Goal: Browse casually

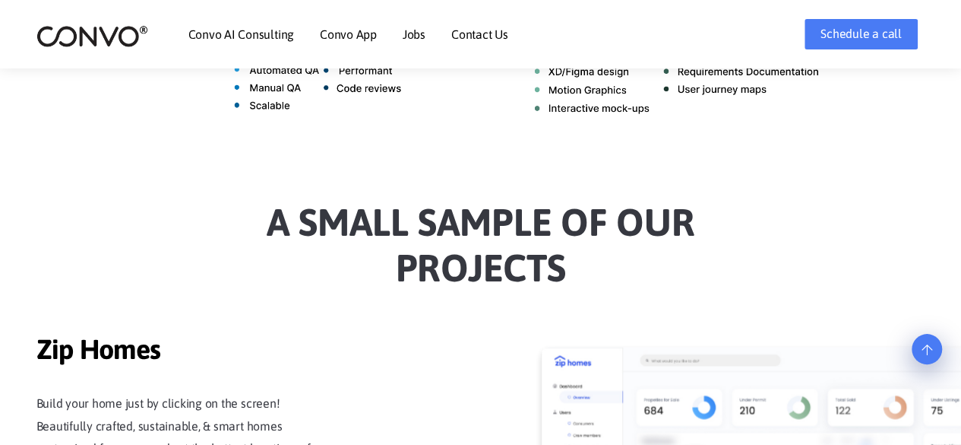
scroll to position [1526, 0]
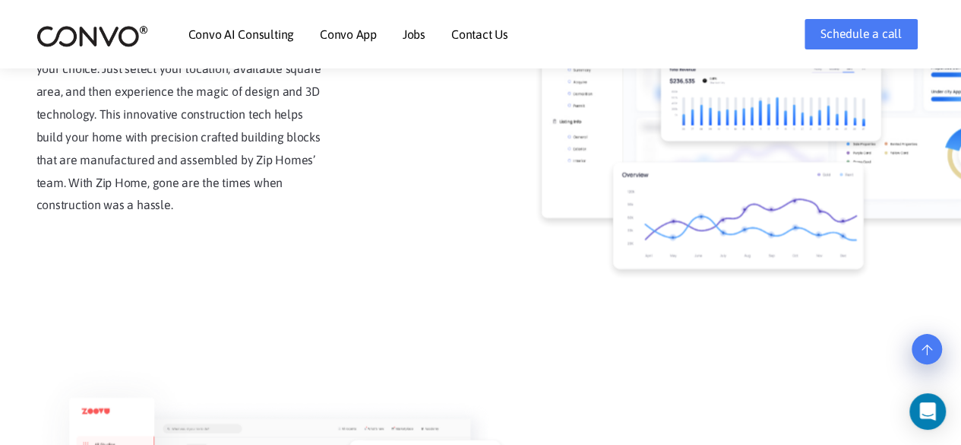
scroll to position [1167, 0]
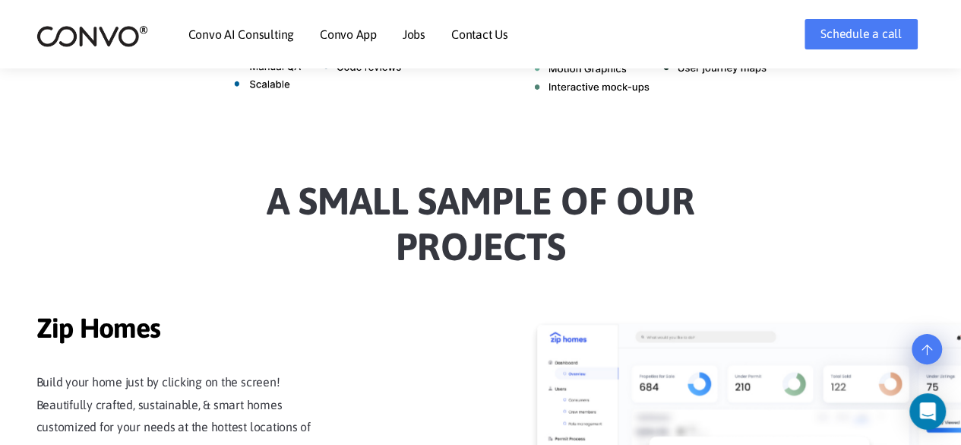
drag, startPoint x: 260, startPoint y: 195, endPoint x: 561, endPoint y: 257, distance: 307.4
click at [561, 257] on h2 "a Small sample of our projects" at bounding box center [481, 229] width 844 height 103
click at [518, 255] on h2 "a Small sample of our projects" at bounding box center [481, 229] width 844 height 103
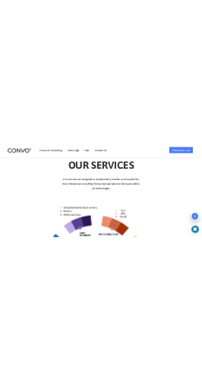
scroll to position [760, 0]
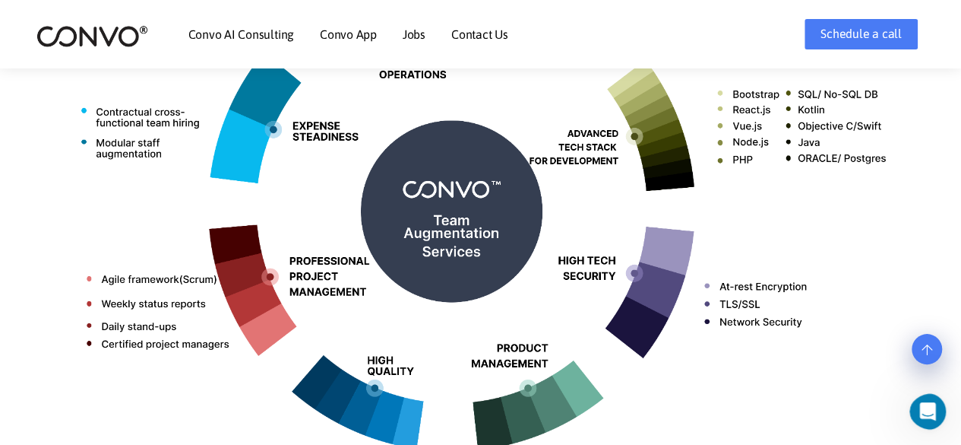
drag, startPoint x: 953, startPoint y: 2, endPoint x: 553, endPoint y: 192, distance: 442.6
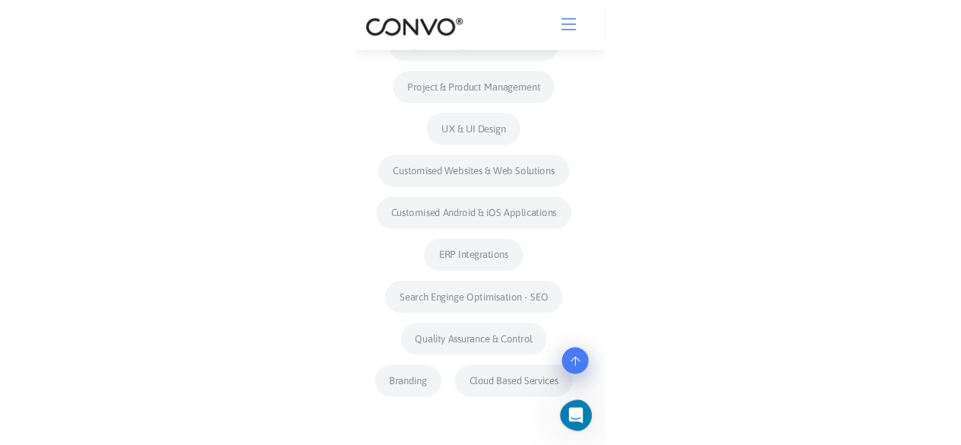
scroll to position [0, 0]
